Goal: Use online tool/utility: Utilize a website feature to perform a specific function

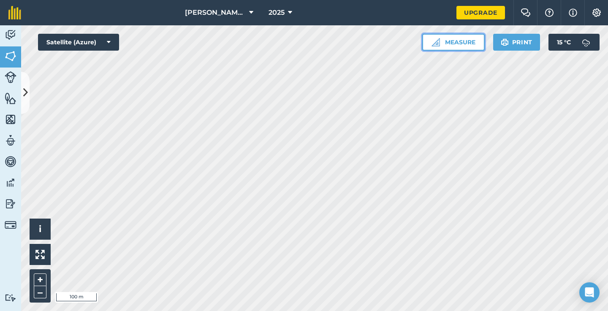
click at [445, 48] on button "Measure" at bounding box center [454, 42] width 63 height 17
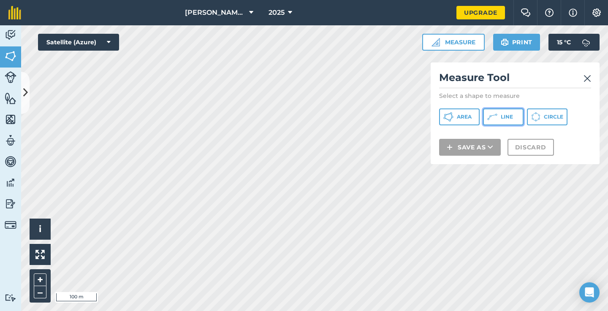
click at [492, 123] on button "Line" at bounding box center [503, 117] width 41 height 17
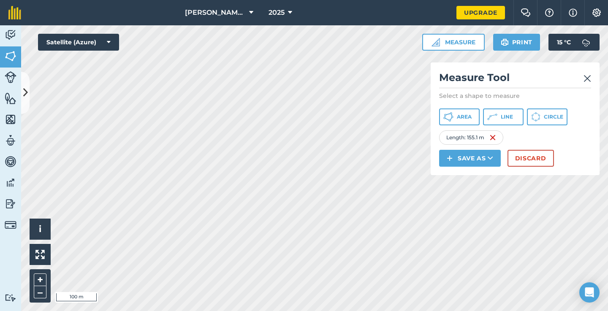
click at [589, 79] on img at bounding box center [588, 79] width 8 height 10
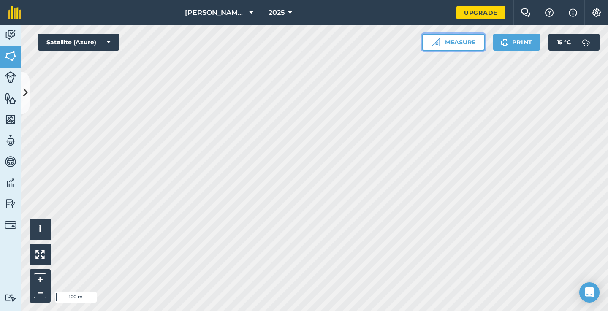
click at [435, 47] on button "Measure" at bounding box center [454, 42] width 63 height 17
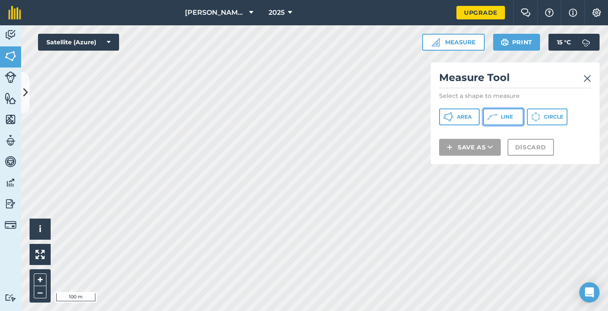
click at [503, 120] on button "Line" at bounding box center [503, 117] width 41 height 17
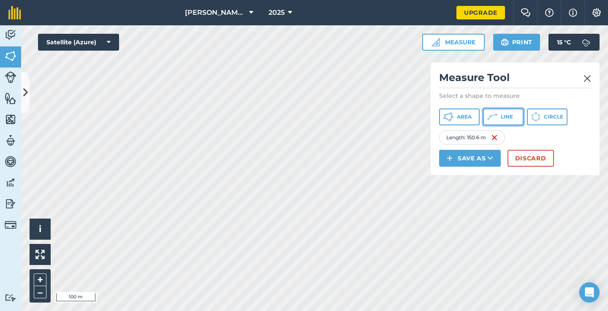
click at [510, 119] on span "Line" at bounding box center [507, 117] width 12 height 7
click at [492, 112] on icon at bounding box center [493, 117] width 10 height 10
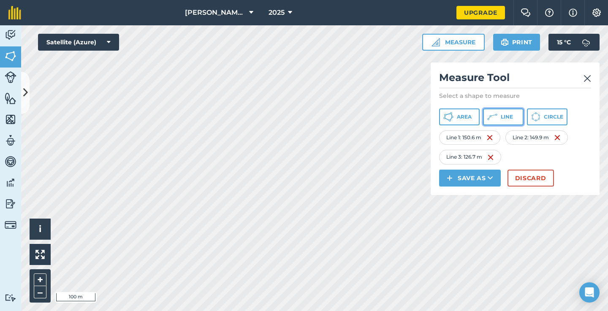
click at [496, 111] on button "Line" at bounding box center [503, 117] width 41 height 17
click at [497, 115] on icon at bounding box center [497, 115] width 2 height 2
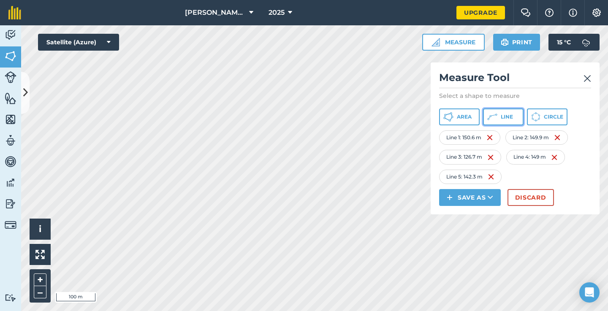
click at [495, 120] on icon at bounding box center [493, 117] width 10 height 10
